Goal: Find specific page/section

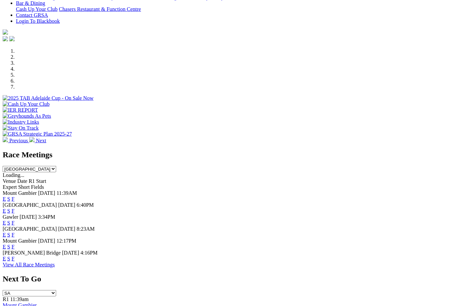
scroll to position [162, 0]
click at [15, 207] on link "F" at bounding box center [13, 210] width 3 height 6
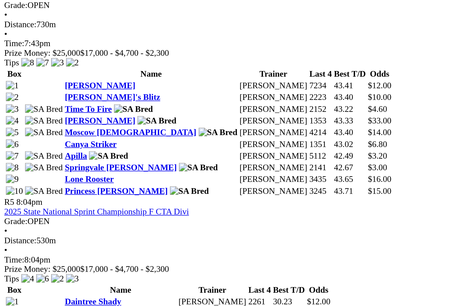
scroll to position [587, 0]
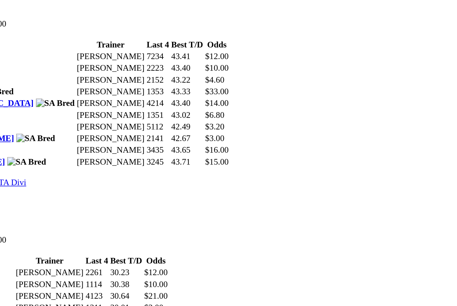
scroll to position [607, 67]
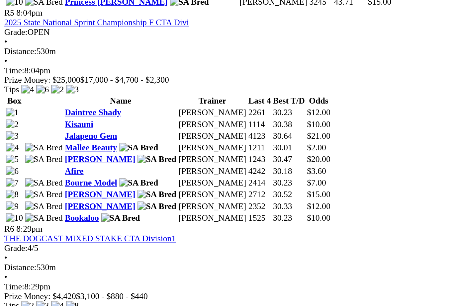
scroll to position [712, 0]
